Goal: Navigation & Orientation: Go to known website

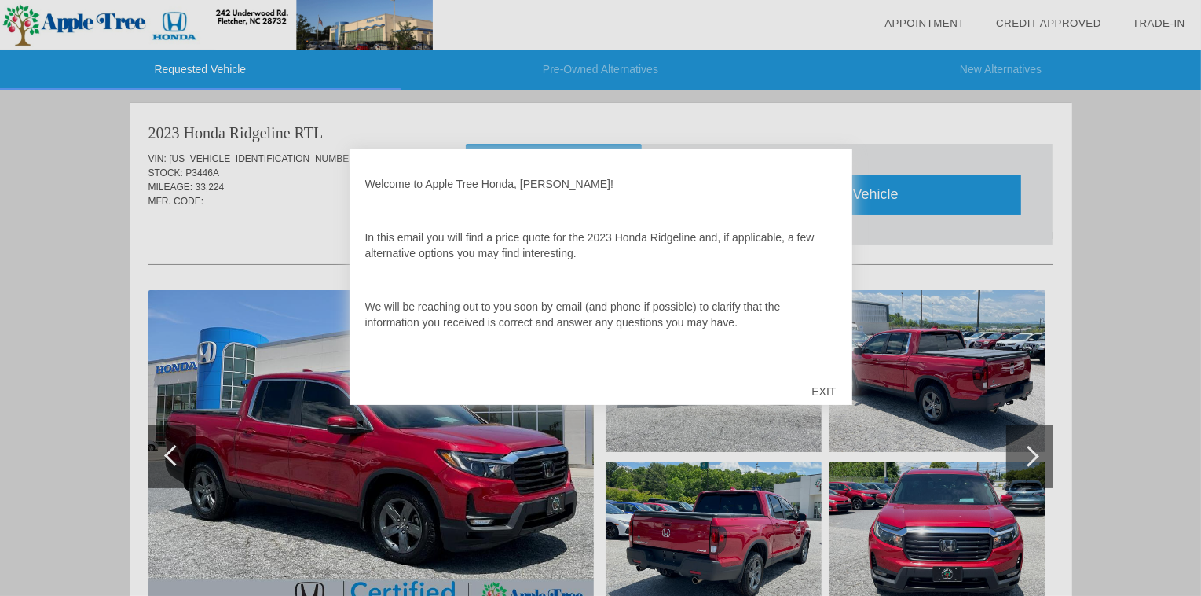
click at [827, 385] on div "EXIT" at bounding box center [824, 391] width 56 height 47
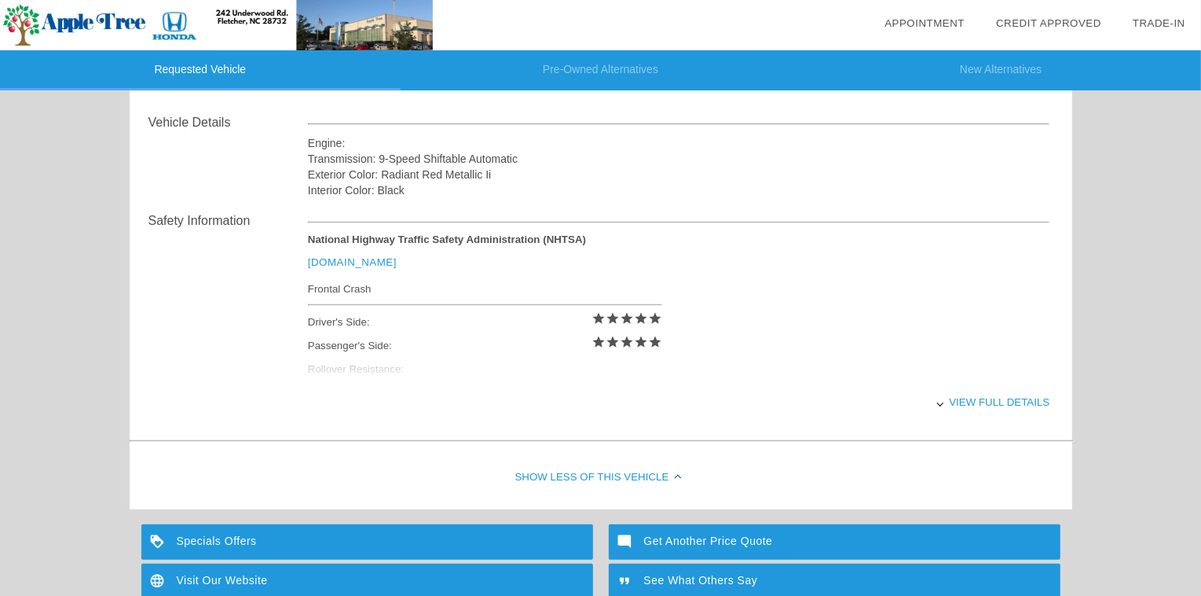
scroll to position [549, 0]
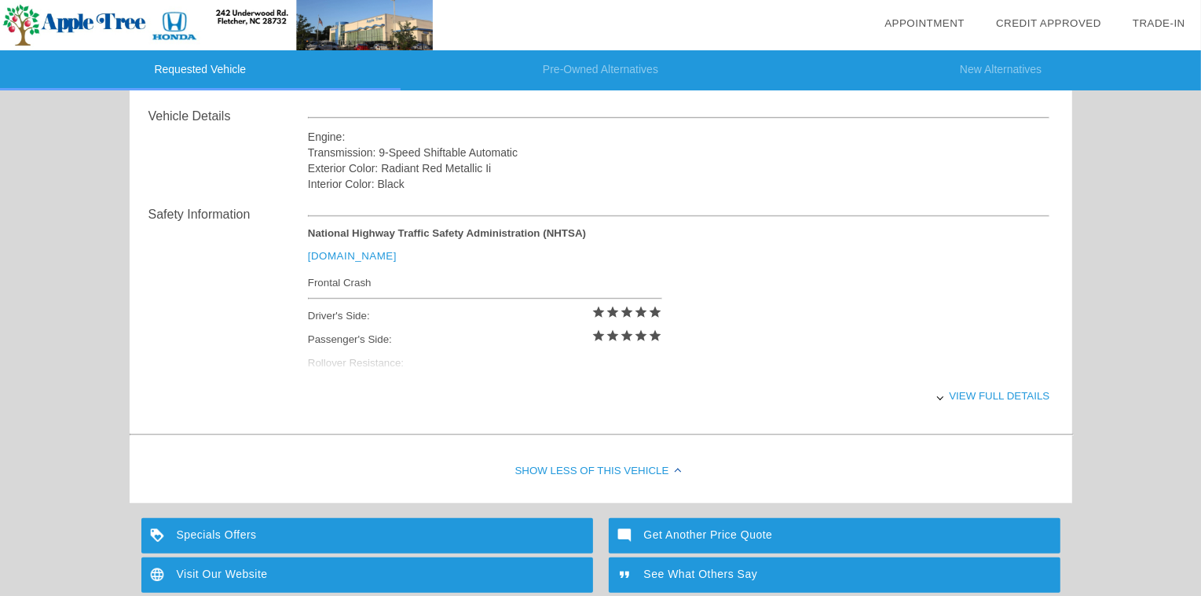
click at [981, 393] on div "View full details" at bounding box center [679, 395] width 742 height 38
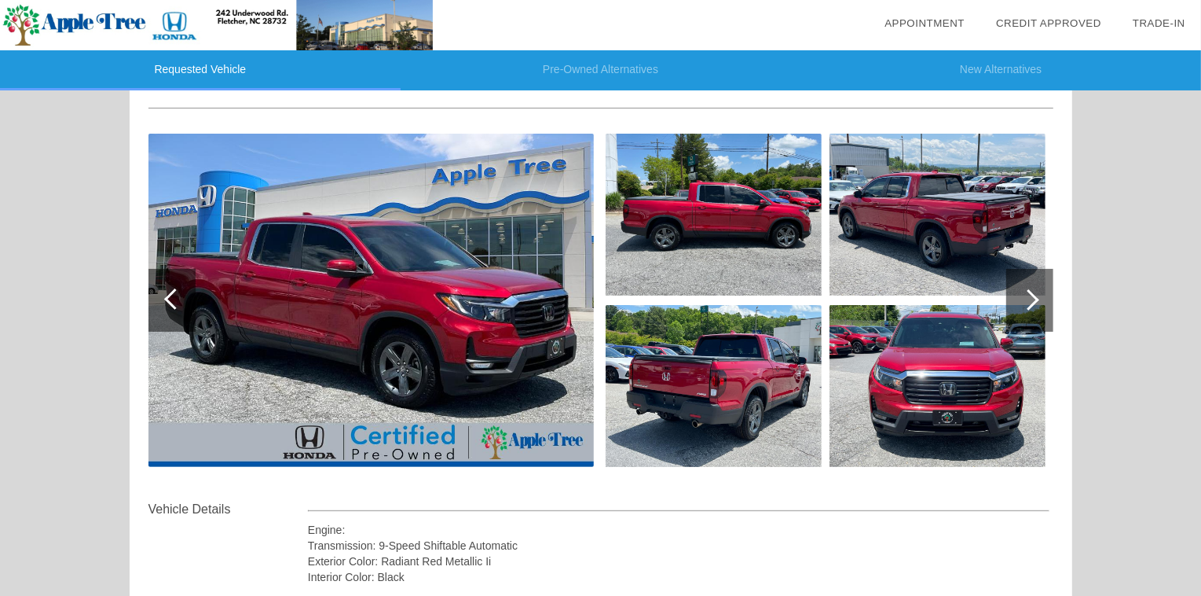
scroll to position [157, 0]
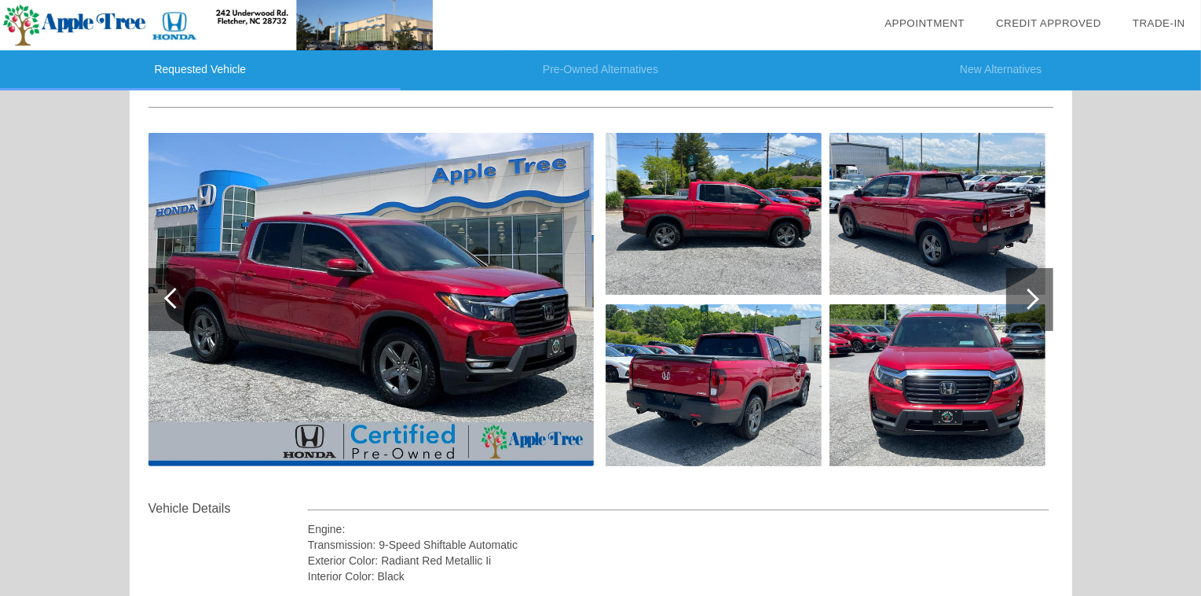
click at [1033, 291] on div at bounding box center [1029, 299] width 47 height 63
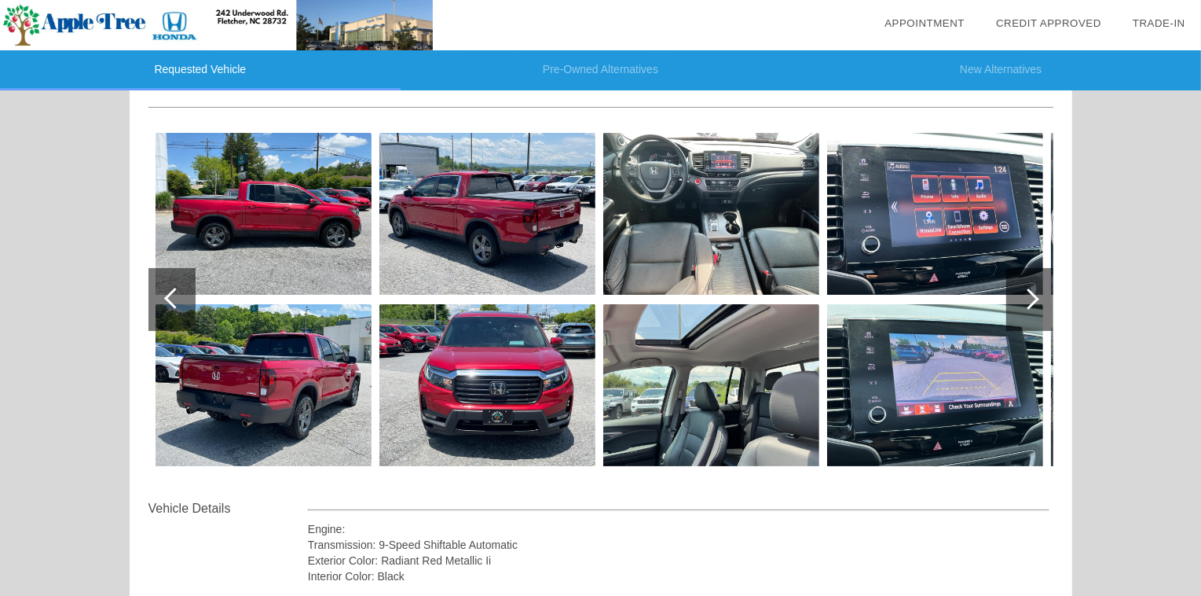
click at [1033, 291] on div at bounding box center [1029, 299] width 47 height 63
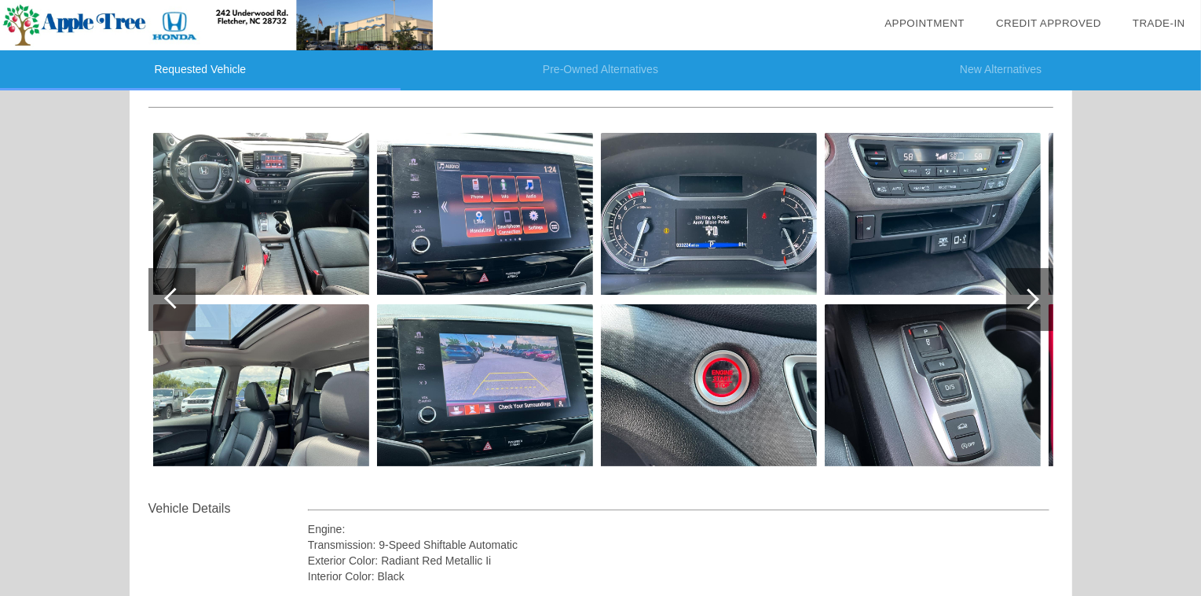
click at [1033, 291] on div at bounding box center [1029, 299] width 47 height 63
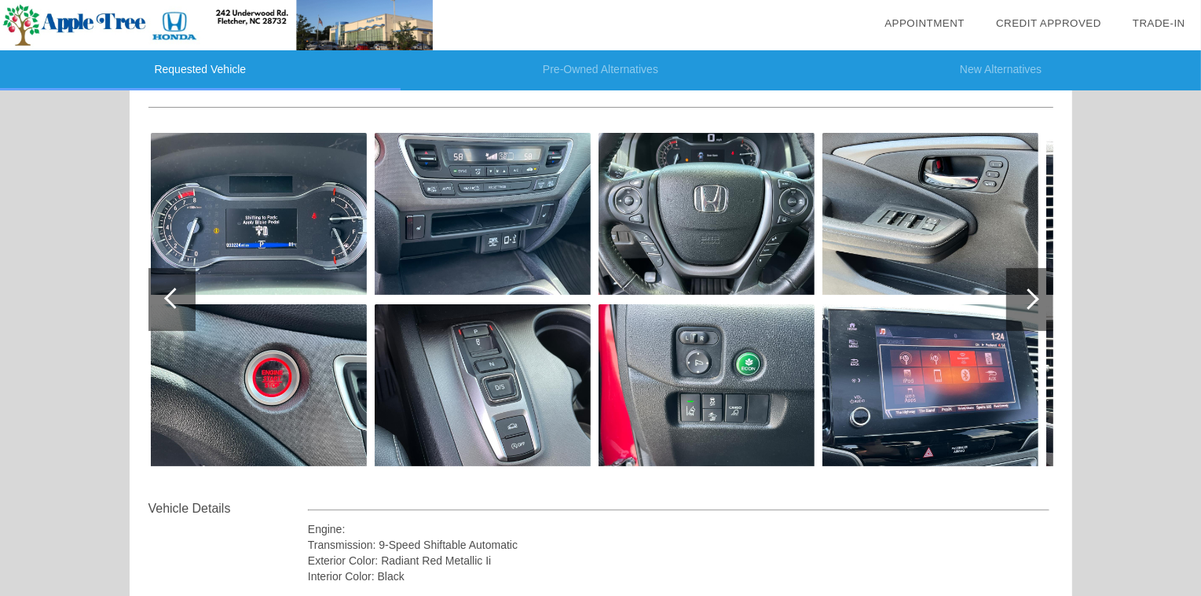
click at [1033, 291] on div at bounding box center [1029, 299] width 47 height 63
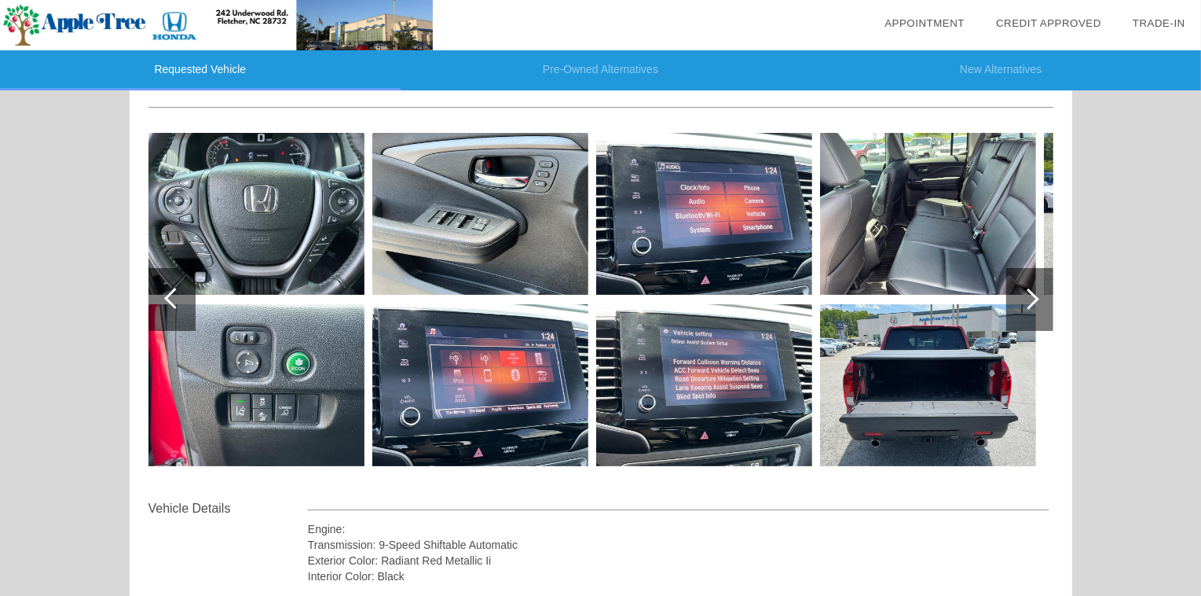
click at [1034, 291] on div at bounding box center [1029, 299] width 47 height 63
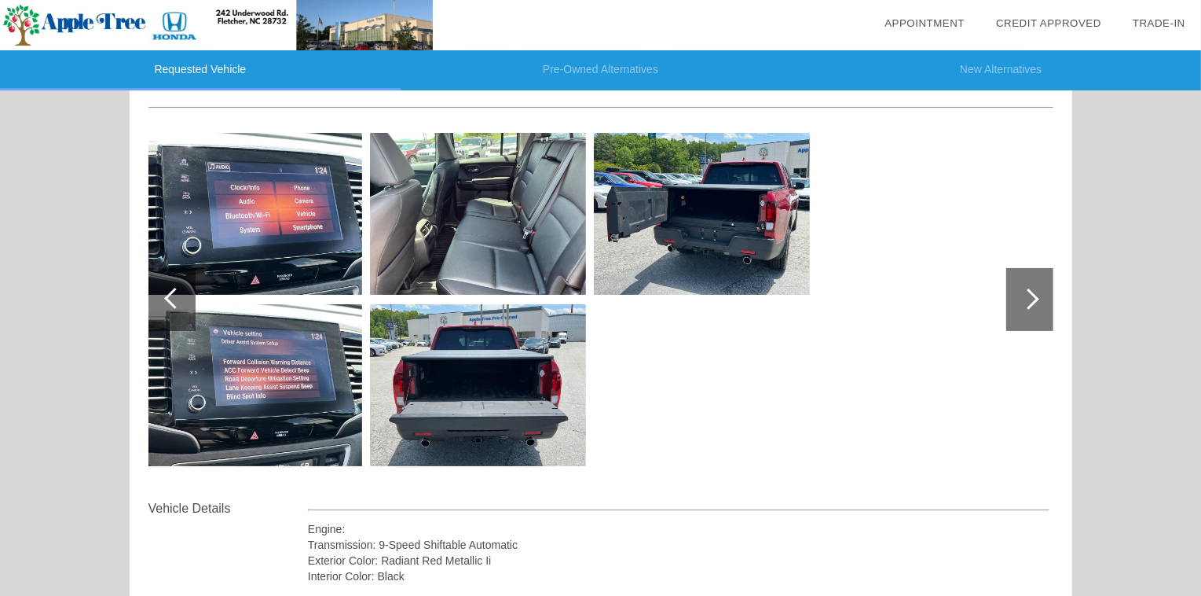
click at [1034, 290] on div at bounding box center [1029, 299] width 47 height 63
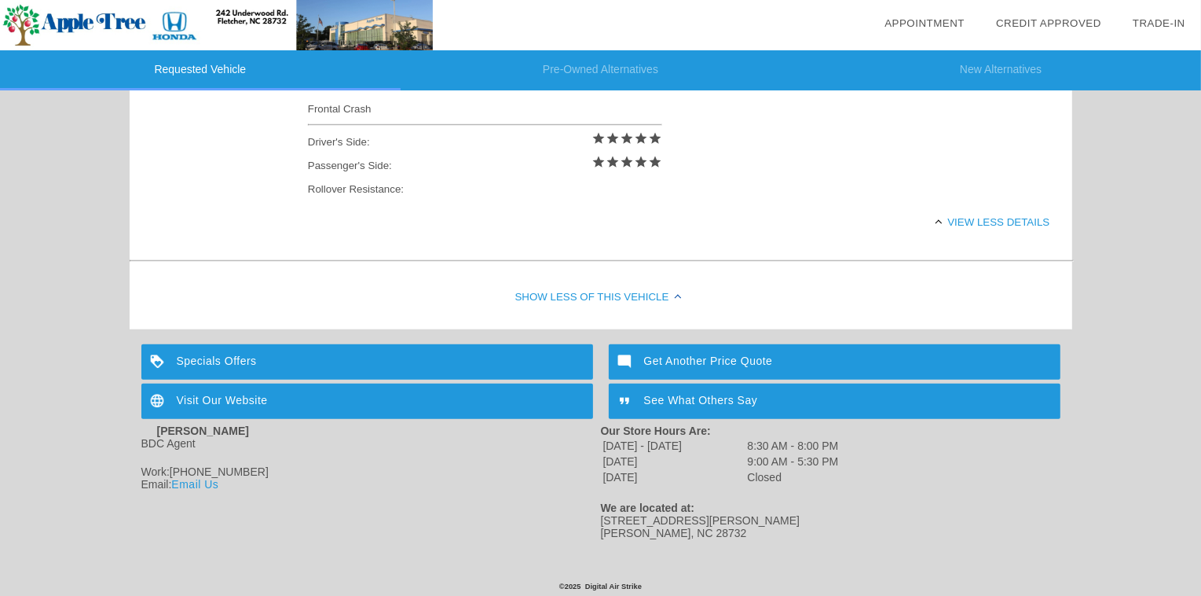
scroll to position [724, 0]
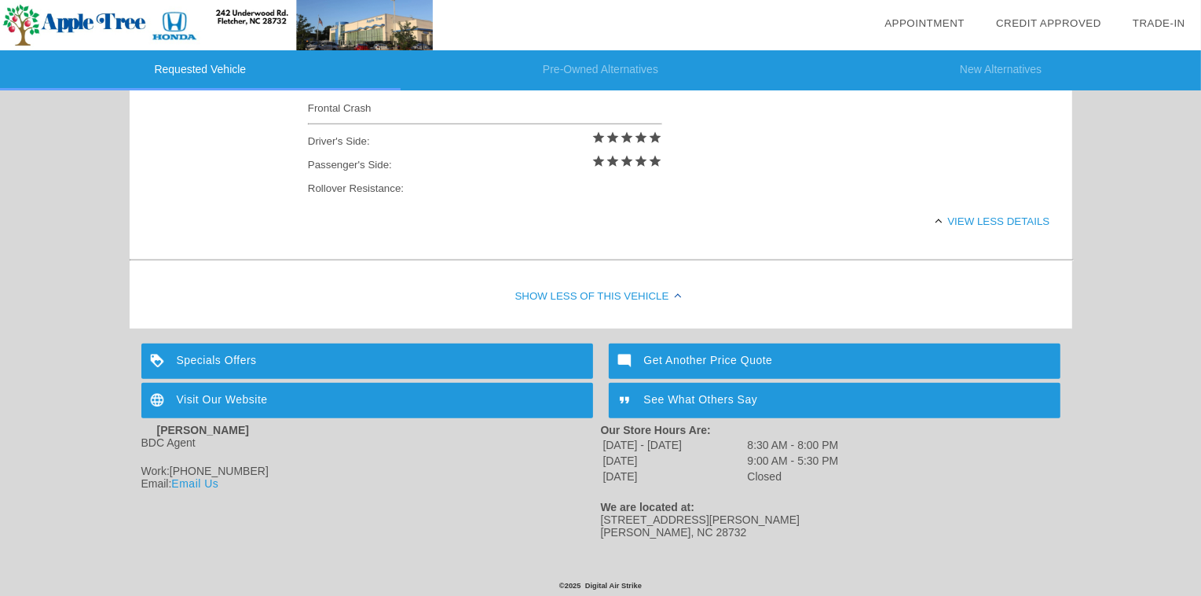
click at [400, 394] on div "Visit Our Website" at bounding box center [367, 400] width 452 height 35
